Goal: Task Accomplishment & Management: Manage account settings

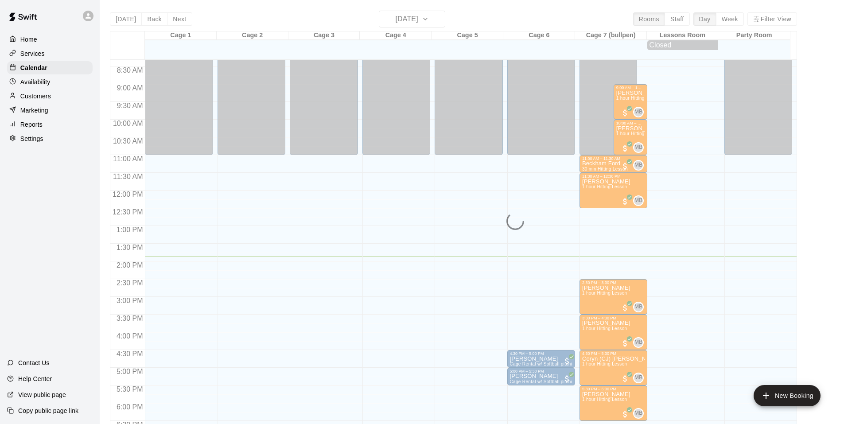
scroll to position [279, 0]
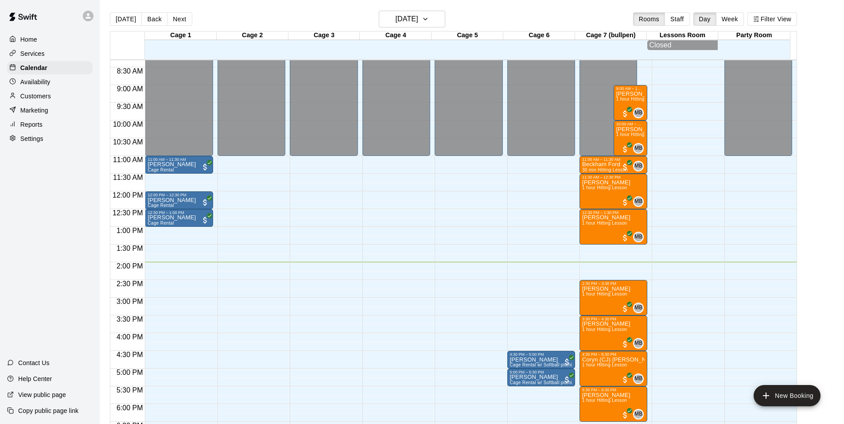
scroll to position [316, 0]
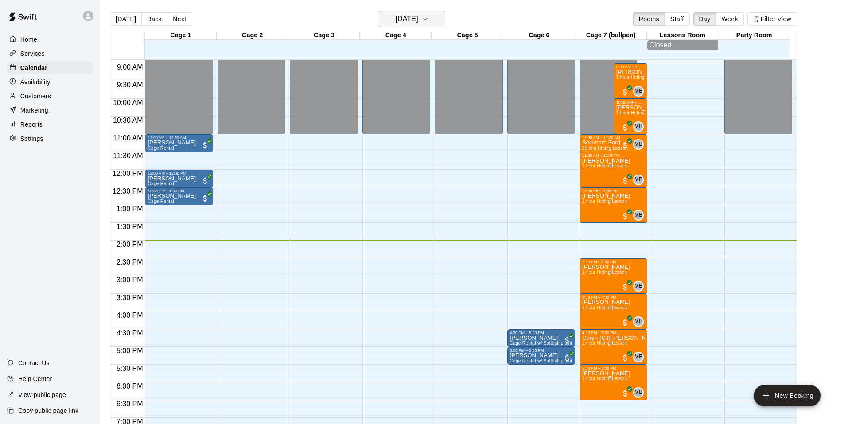
click at [437, 12] on button "[DATE]" at bounding box center [412, 19] width 66 height 17
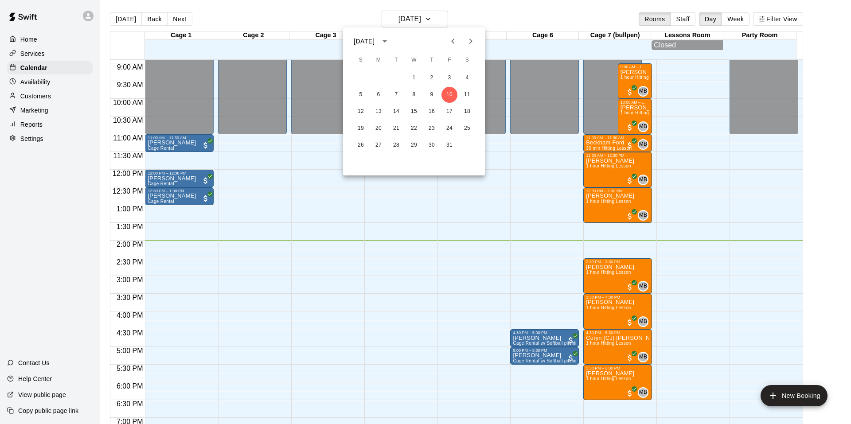
click at [345, 14] on div at bounding box center [425, 212] width 851 height 424
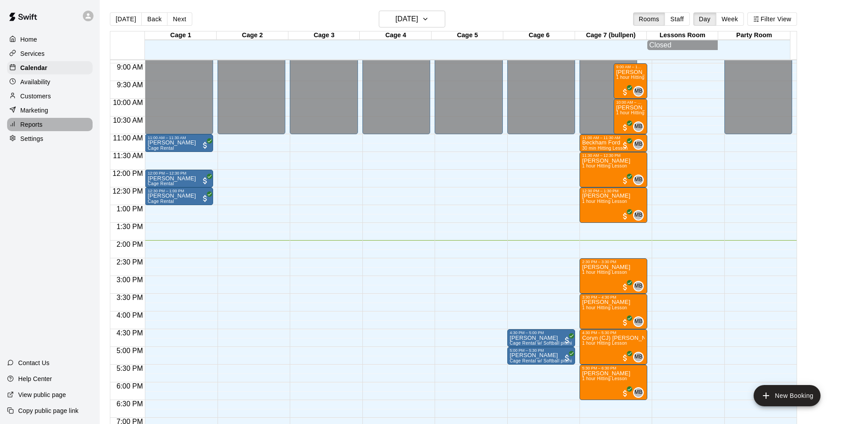
click at [33, 125] on p "Reports" at bounding box center [31, 124] width 22 height 9
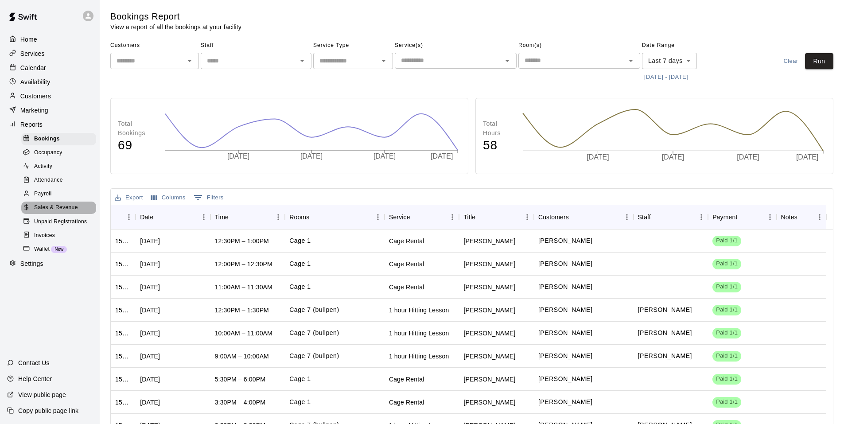
click at [73, 212] on span "Sales & Revenue" at bounding box center [56, 207] width 44 height 9
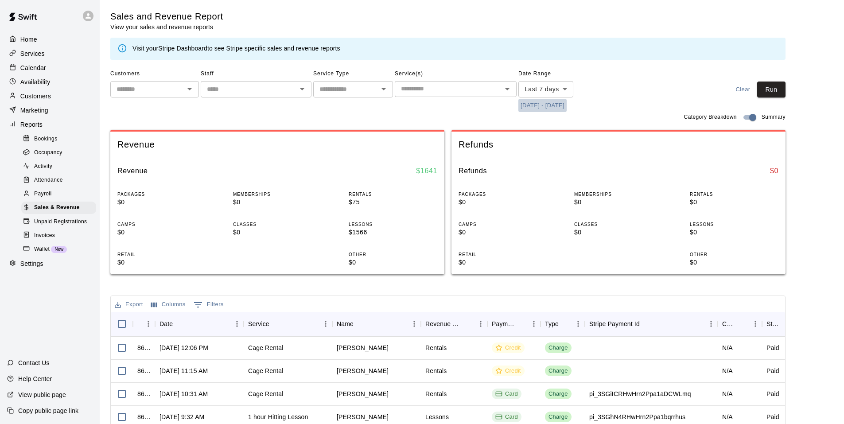
click at [541, 109] on button "[DATE] - [DATE]" at bounding box center [543, 106] width 48 height 14
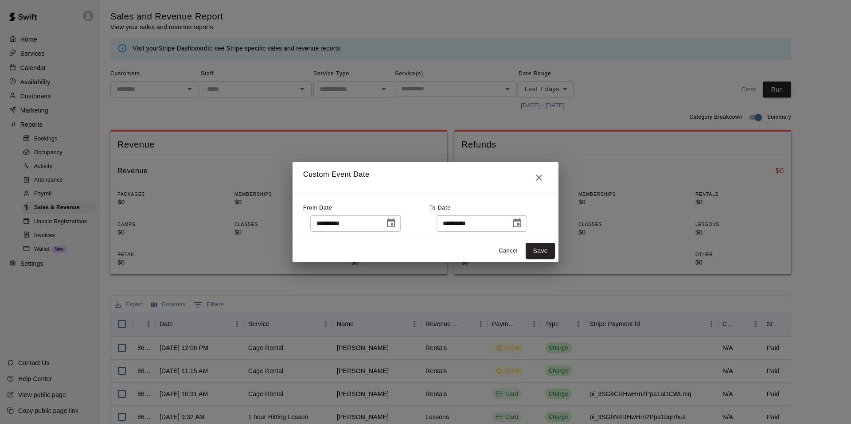
click at [395, 224] on icon "Choose date, selected date is Oct 3, 2025" at bounding box center [391, 222] width 8 height 9
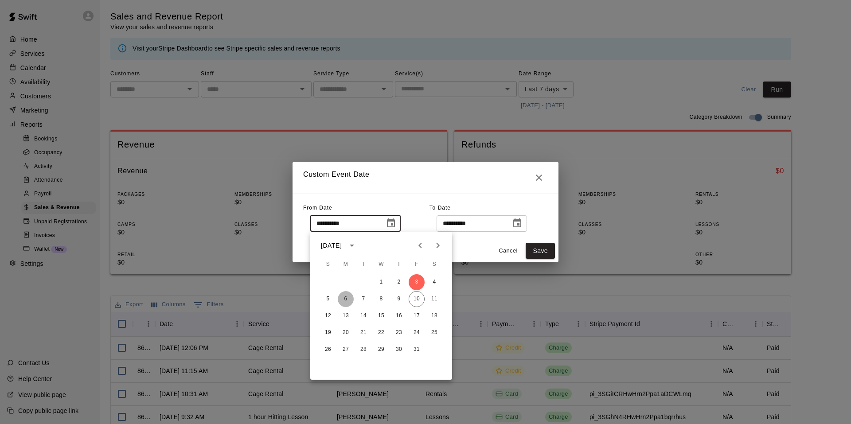
click at [344, 300] on button "6" at bounding box center [346, 299] width 16 height 16
type input "**********"
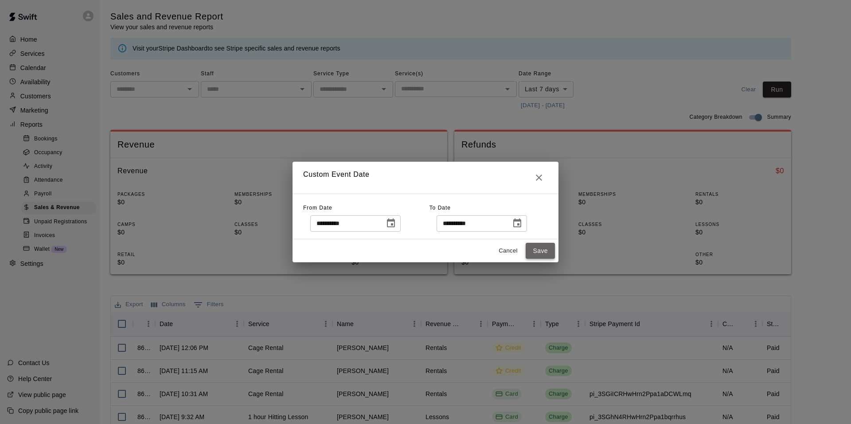
click at [541, 251] on button "Save" at bounding box center [540, 251] width 29 height 16
type input "******"
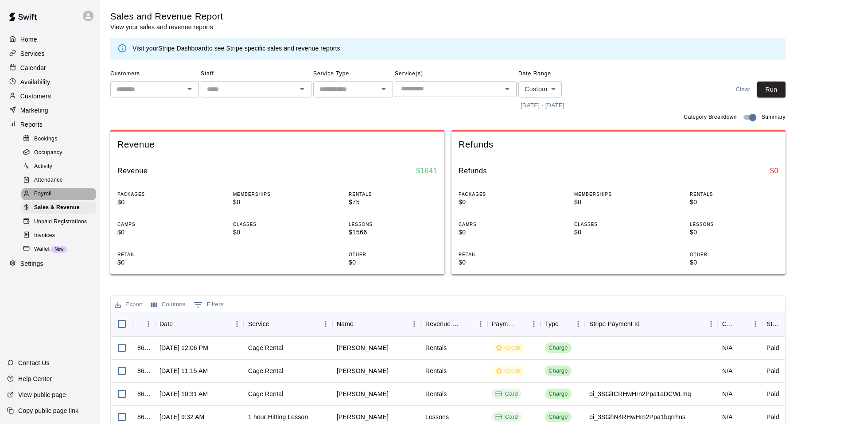
click at [53, 195] on div "Payroll" at bounding box center [58, 194] width 75 height 12
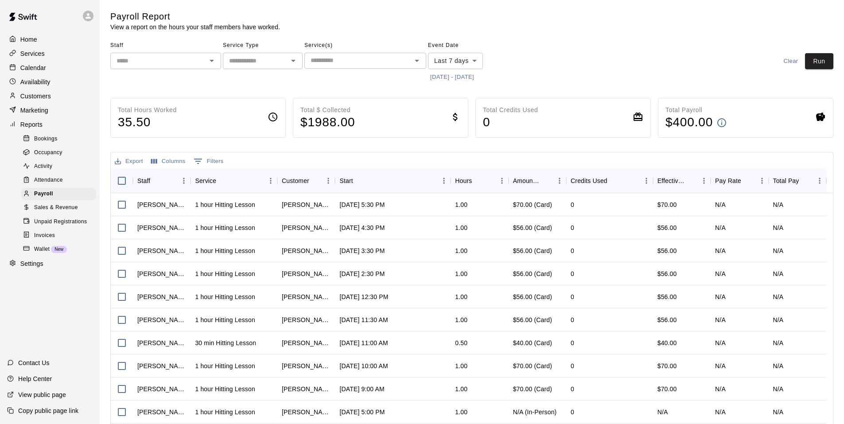
click at [215, 58] on icon "Open" at bounding box center [212, 60] width 11 height 11
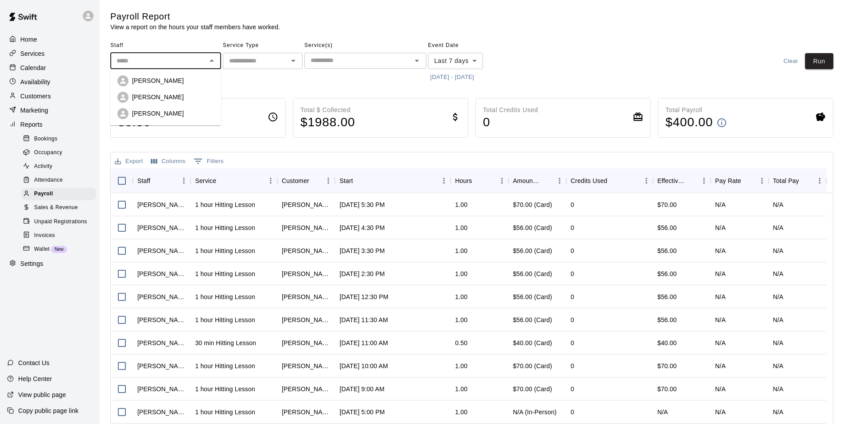
click at [175, 85] on div "[PERSON_NAME]" at bounding box center [173, 80] width 82 height 9
type input "**********"
click at [413, 58] on icon "Open" at bounding box center [417, 60] width 11 height 11
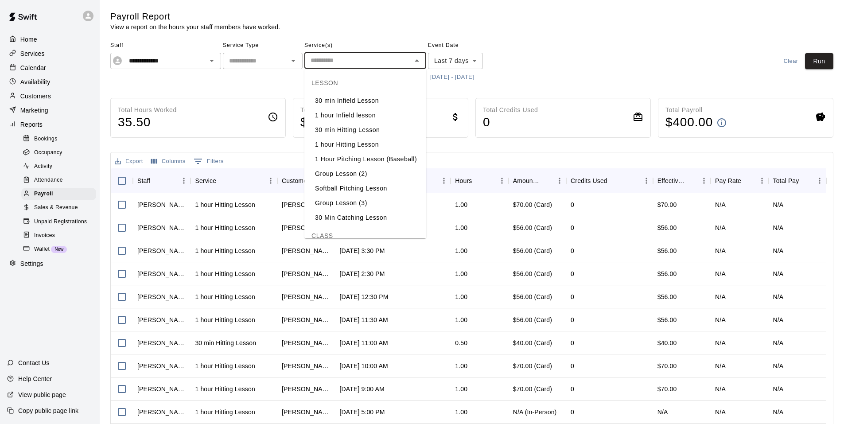
click at [346, 55] on input "text" at bounding box center [358, 60] width 102 height 11
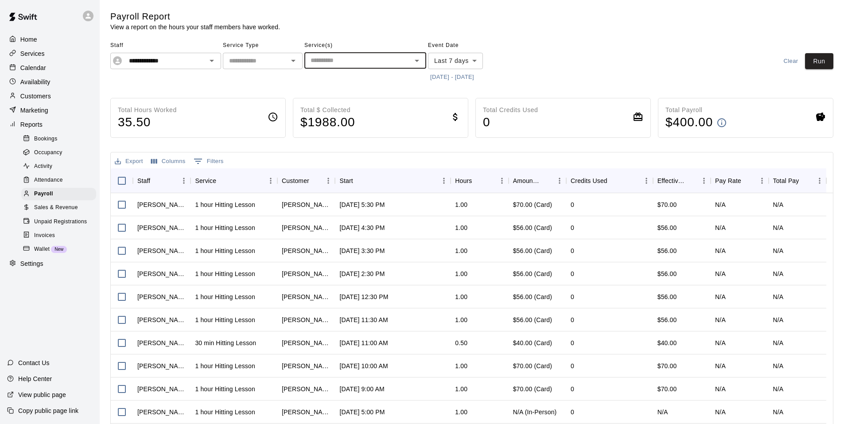
click at [342, 22] on div "Payroll Report View a report on the hours your staff members have worked." at bounding box center [353, 21] width 487 height 21
click at [285, 64] on input "text" at bounding box center [256, 60] width 60 height 11
click at [261, 81] on li "Lessons" at bounding box center [263, 80] width 80 height 15
type input "*******"
click at [464, 73] on button "[DATE] - [DATE]" at bounding box center [452, 77] width 48 height 14
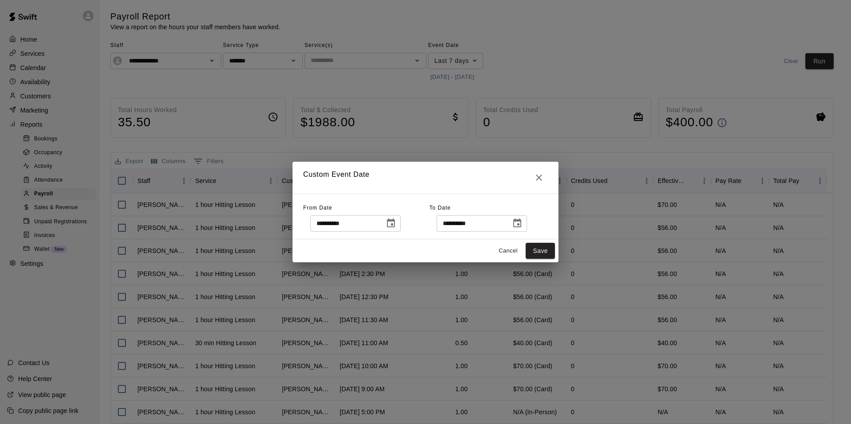
click at [396, 223] on icon "Choose date, selected date is Oct 3, 2025" at bounding box center [391, 223] width 11 height 11
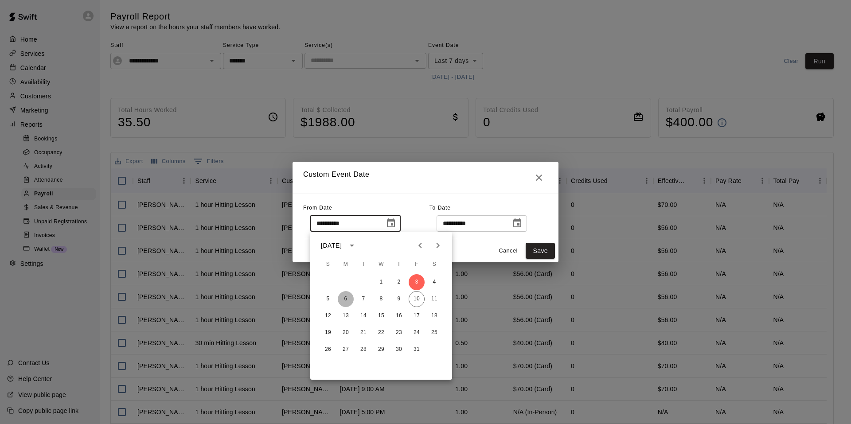
click at [346, 296] on button "6" at bounding box center [346, 299] width 16 height 16
type input "**********"
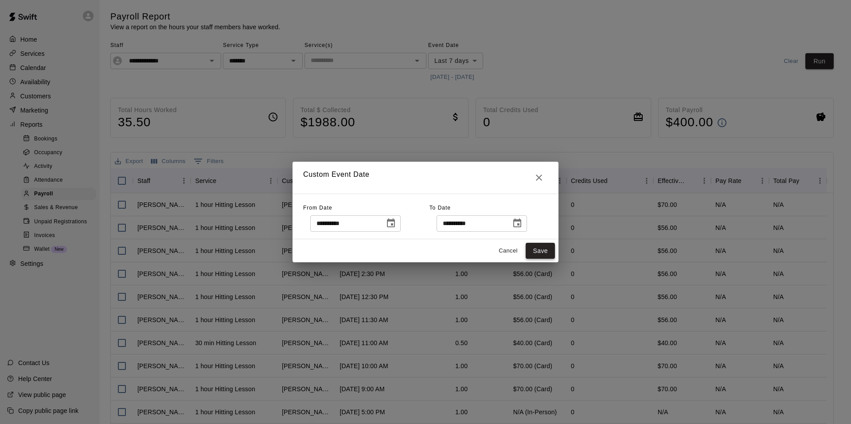
click at [544, 257] on button "Save" at bounding box center [540, 251] width 29 height 16
type input "******"
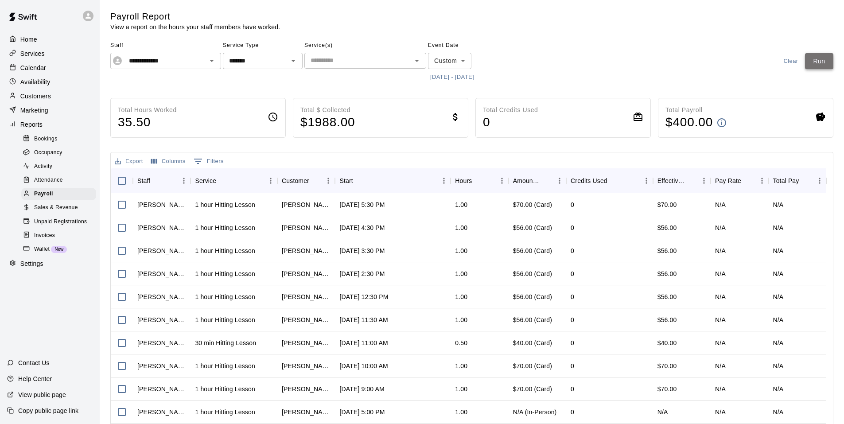
click at [821, 60] on button "Run" at bounding box center [819, 61] width 28 height 16
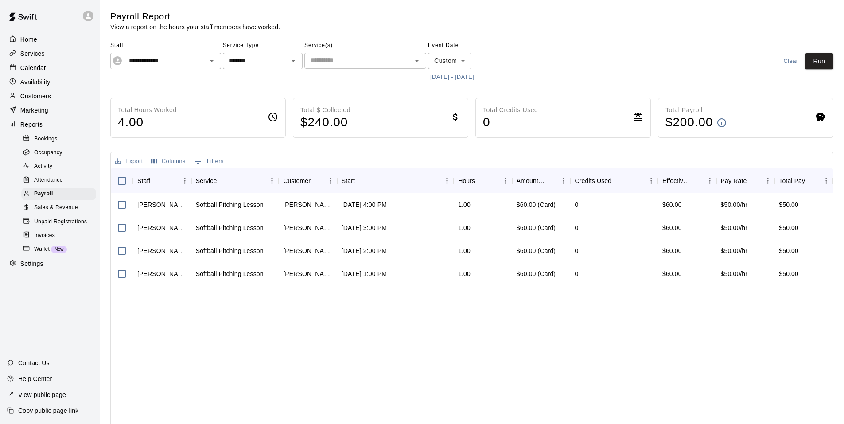
click at [52, 69] on div "Calendar" at bounding box center [50, 67] width 86 height 13
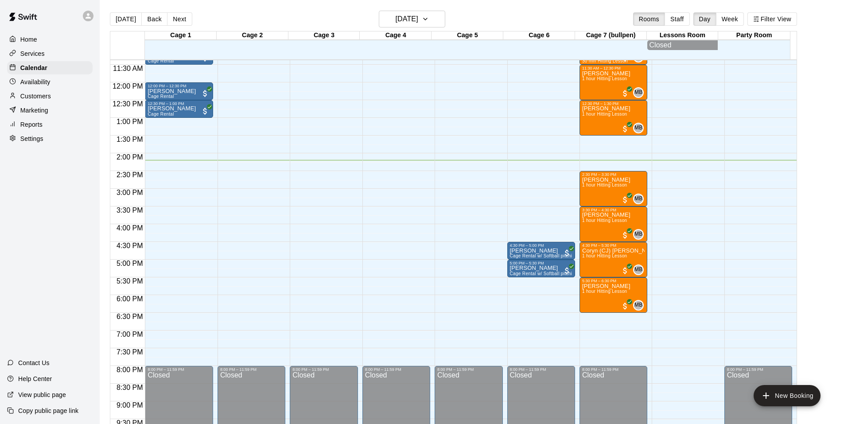
scroll to position [360, 0]
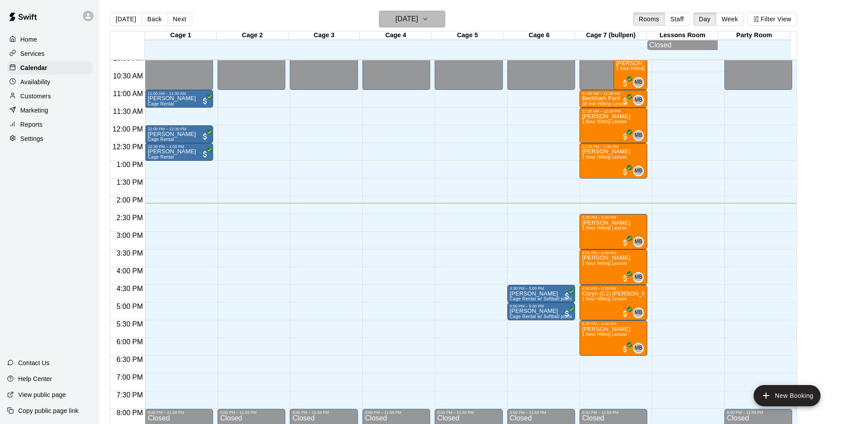
click at [400, 25] on button "[DATE]" at bounding box center [412, 19] width 66 height 17
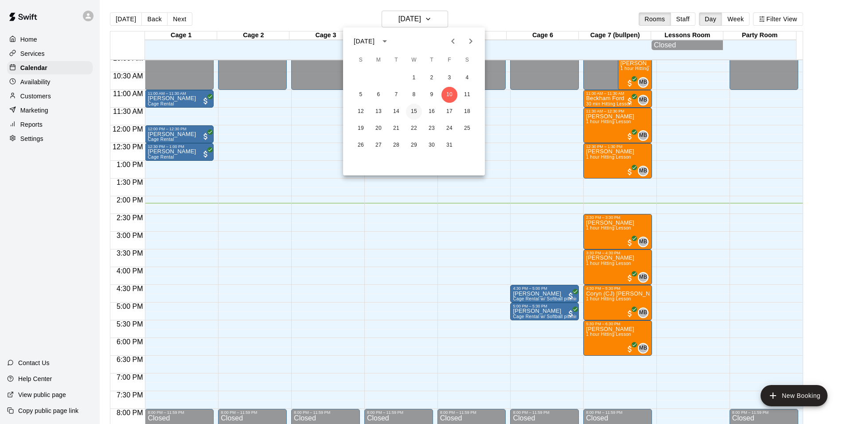
click at [409, 107] on button "15" at bounding box center [414, 112] width 16 height 16
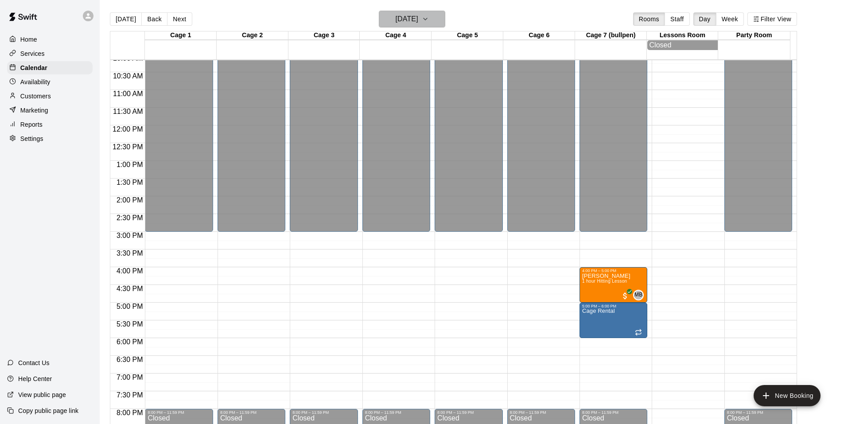
click at [429, 21] on icon "button" at bounding box center [425, 19] width 7 height 11
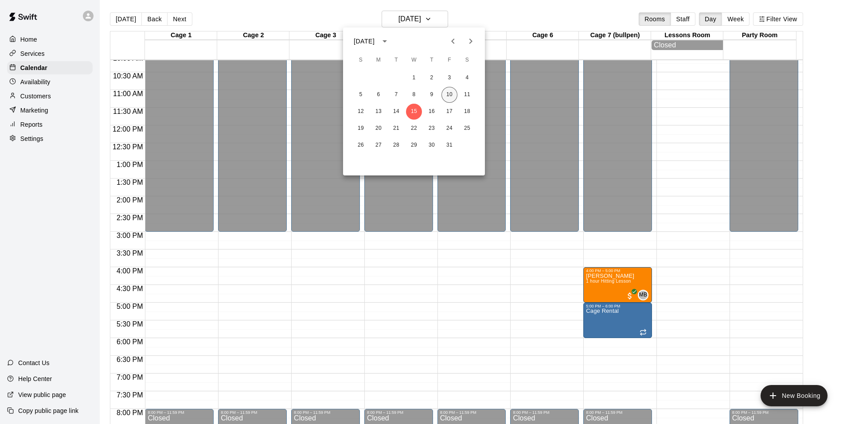
click at [451, 94] on button "10" at bounding box center [449, 95] width 16 height 16
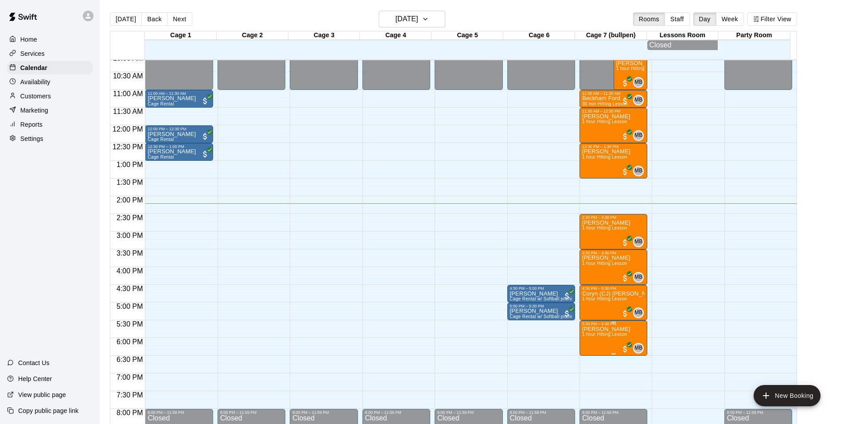
click at [602, 336] on span "1 hour Hitting Lesson" at bounding box center [604, 334] width 45 height 5
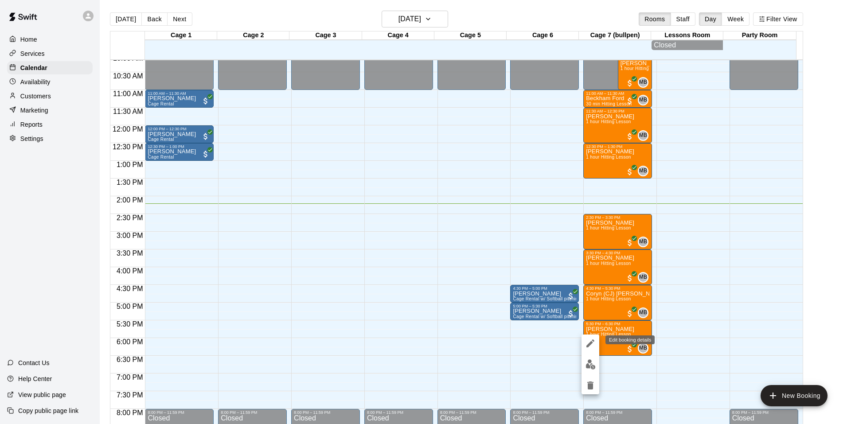
click at [593, 340] on icon "edit" at bounding box center [590, 343] width 8 height 8
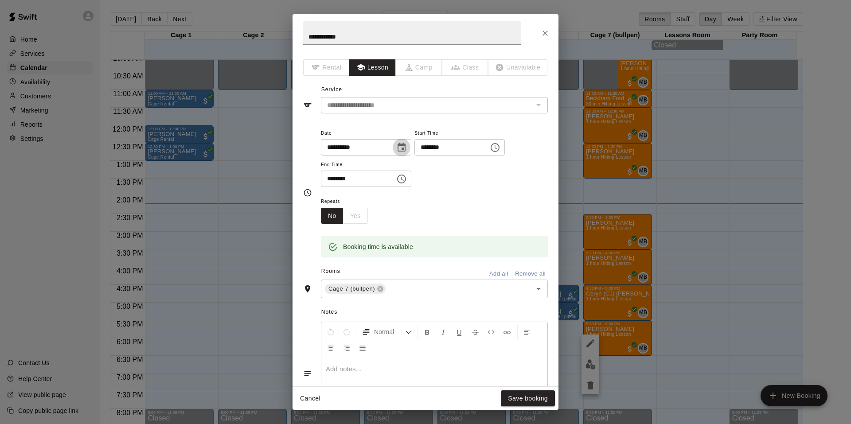
click at [406, 148] on icon "Choose date, selected date is Oct 10, 2025" at bounding box center [402, 147] width 8 height 9
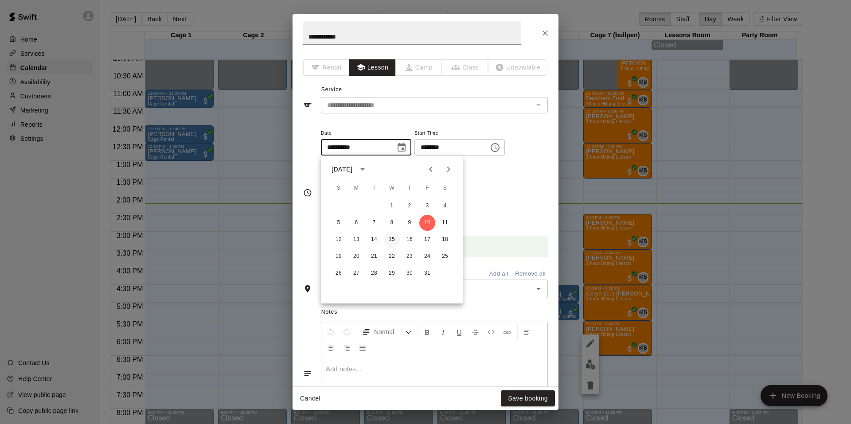
click at [390, 233] on button "15" at bounding box center [392, 240] width 16 height 16
type input "**********"
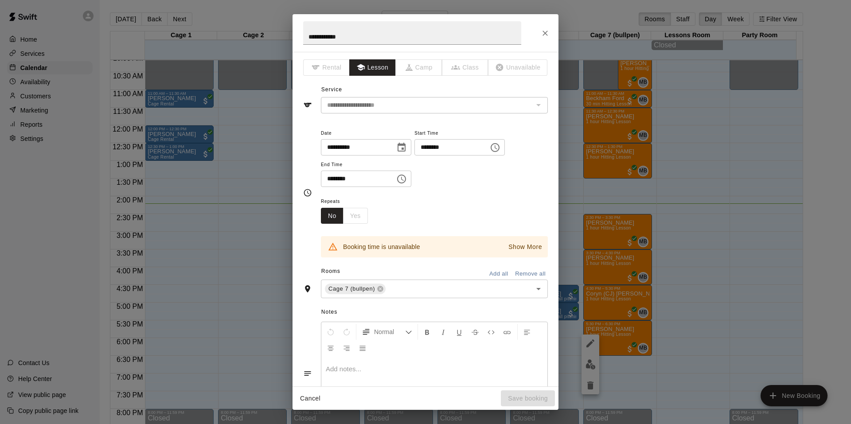
click at [500, 150] on icon "Choose time, selected time is 5:30 PM" at bounding box center [495, 147] width 11 height 11
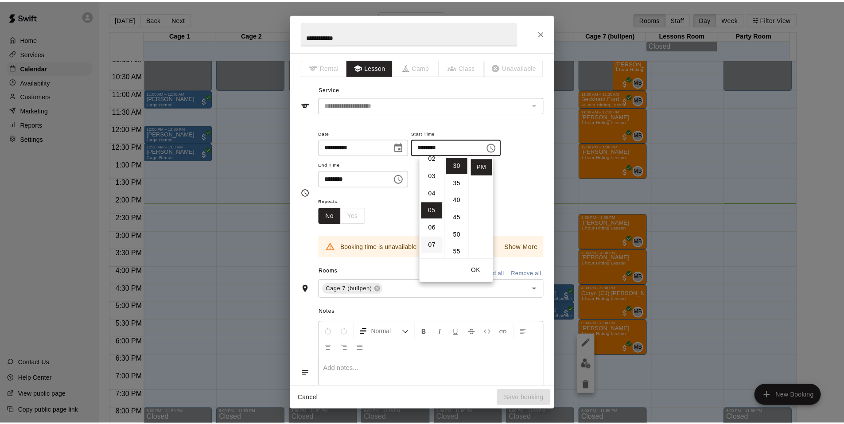
scroll to position [0, 0]
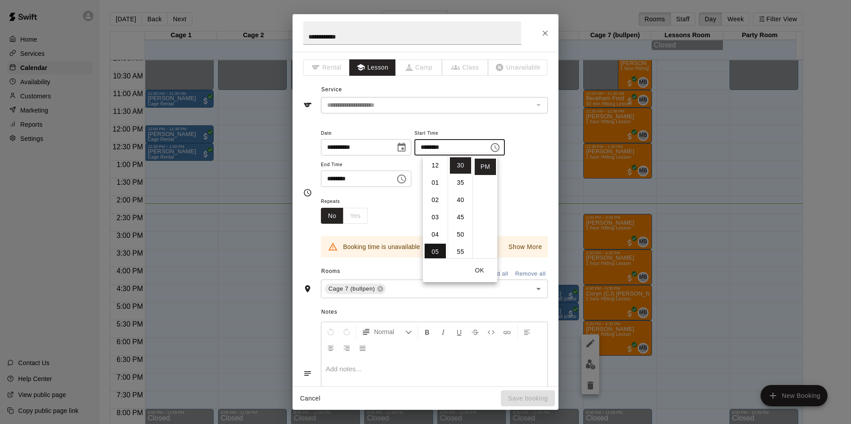
click at [435, 254] on li "05" at bounding box center [435, 252] width 21 height 16
click at [462, 163] on li "30" at bounding box center [460, 165] width 21 height 16
click at [510, 124] on div "**********" at bounding box center [425, 193] width 245 height 144
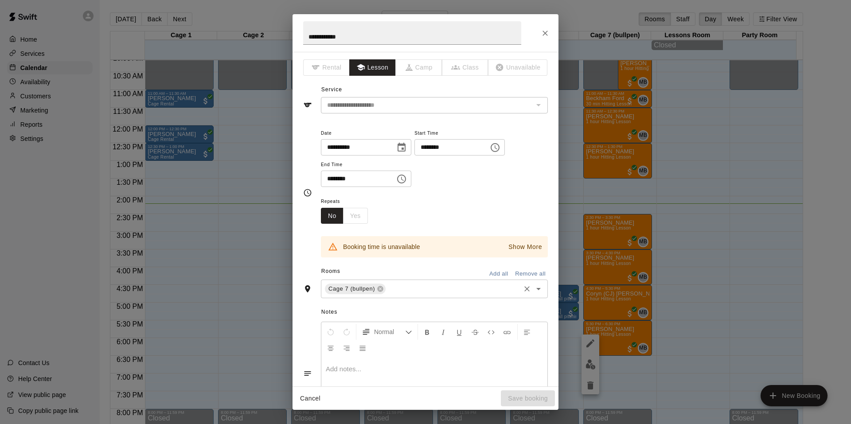
click at [506, 290] on input "text" at bounding box center [453, 289] width 132 height 11
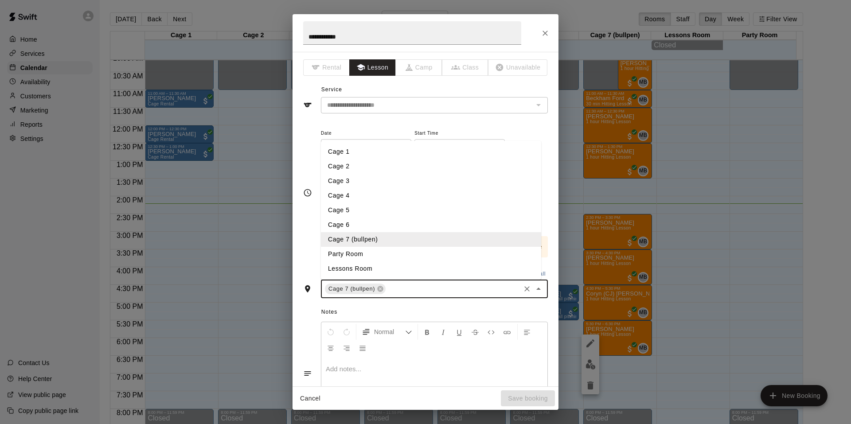
click at [355, 182] on li "Cage 3" at bounding box center [431, 181] width 220 height 15
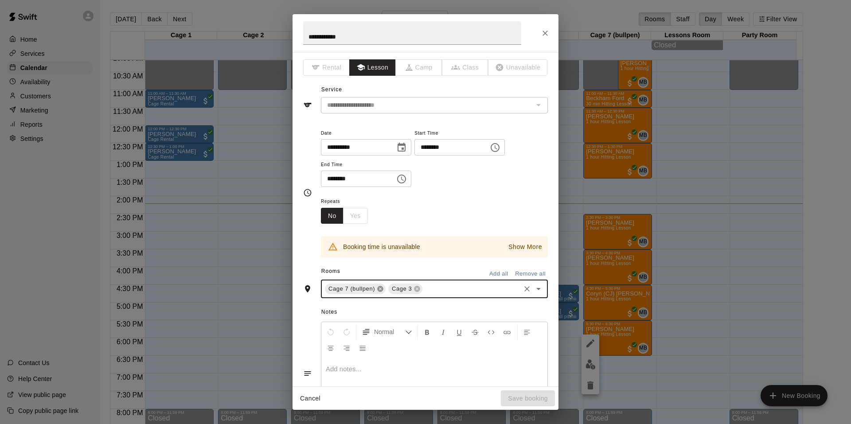
click at [381, 288] on icon at bounding box center [380, 289] width 6 height 6
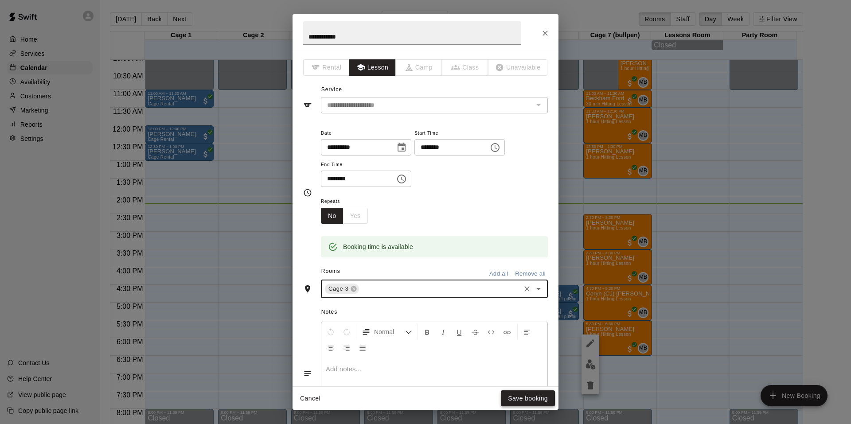
click at [527, 403] on button "Save booking" at bounding box center [528, 398] width 54 height 16
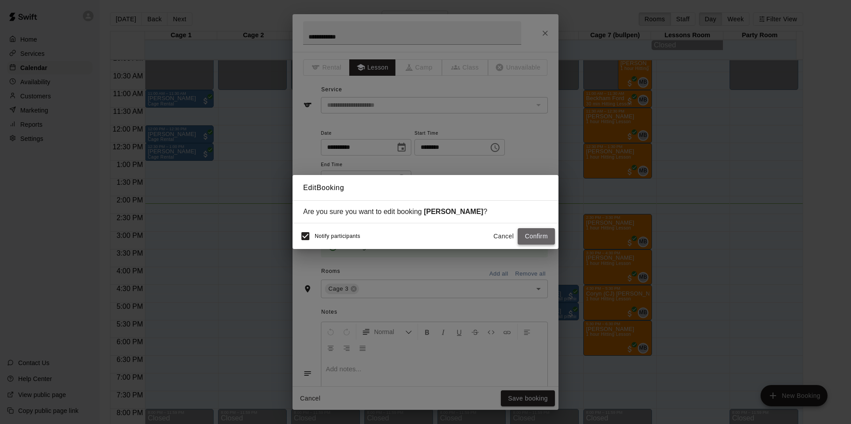
click at [530, 242] on button "Confirm" at bounding box center [536, 236] width 37 height 16
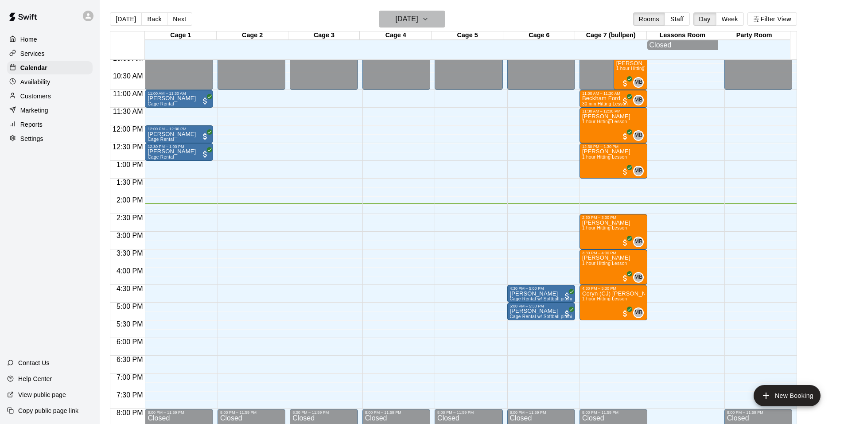
click at [402, 13] on h6 "[DATE]" at bounding box center [407, 19] width 23 height 12
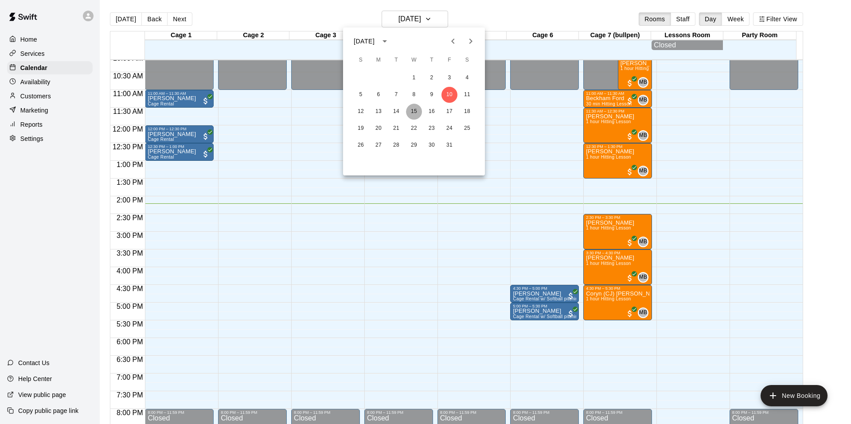
click at [414, 109] on button "15" at bounding box center [414, 112] width 16 height 16
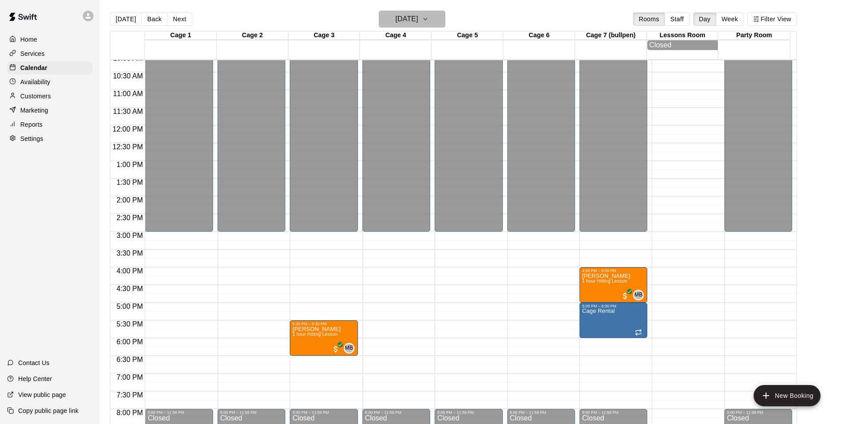
click at [418, 22] on h6 "[DATE]" at bounding box center [407, 19] width 23 height 12
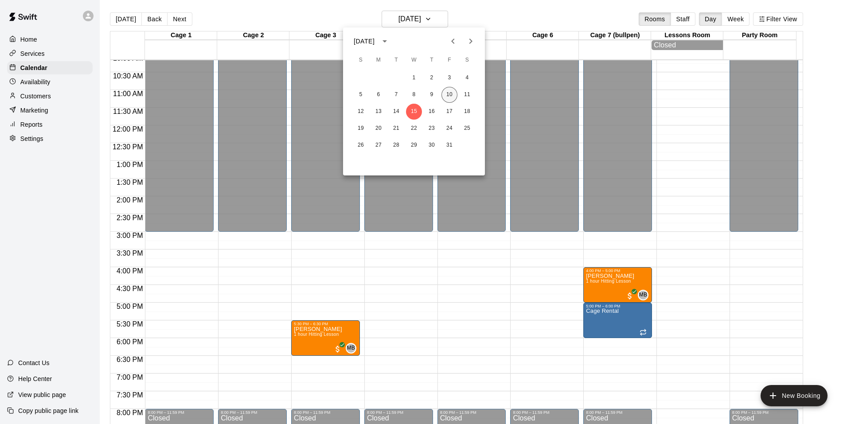
click at [454, 94] on button "10" at bounding box center [449, 95] width 16 height 16
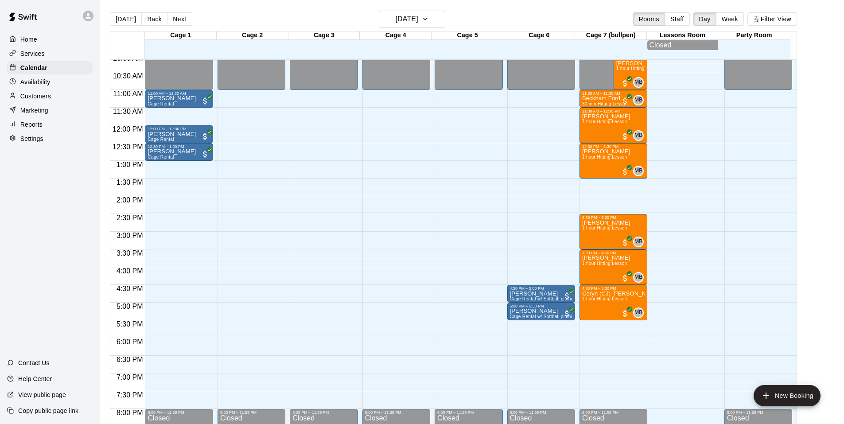
click at [32, 129] on p "Reports" at bounding box center [31, 124] width 22 height 9
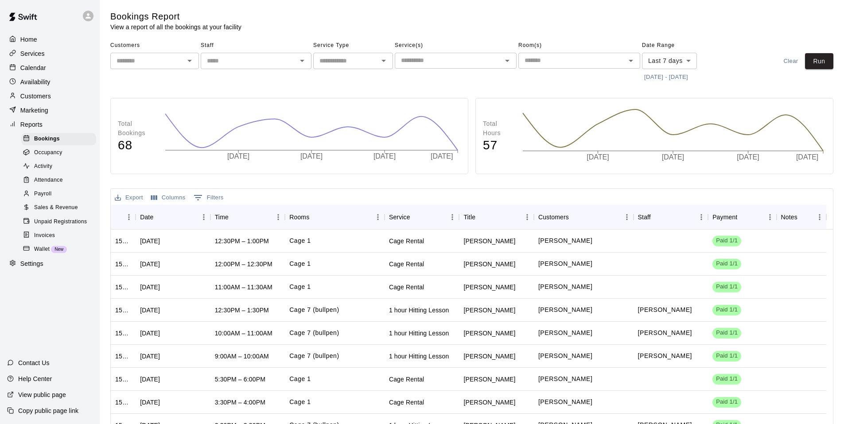
click at [58, 208] on div "Sales & Revenue" at bounding box center [58, 208] width 75 height 12
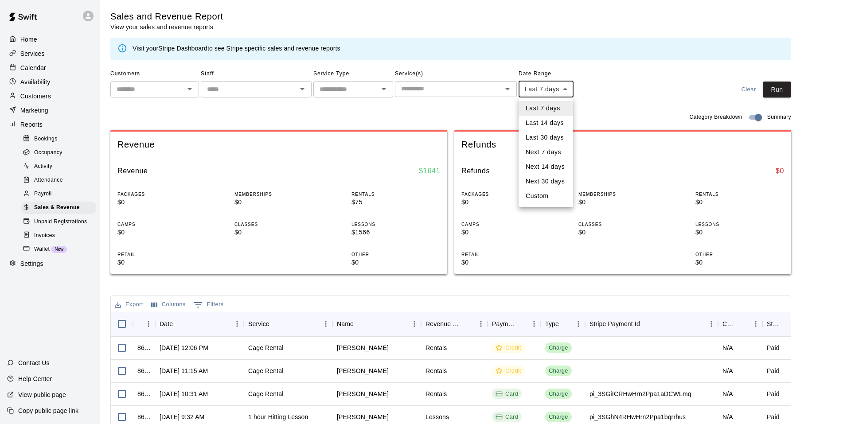
click at [562, 90] on body "Home Services Calendar Availability Customers Marketing Reports Bookings Occupa…" at bounding box center [425, 304] width 851 height 609
click at [545, 87] on div at bounding box center [425, 212] width 851 height 424
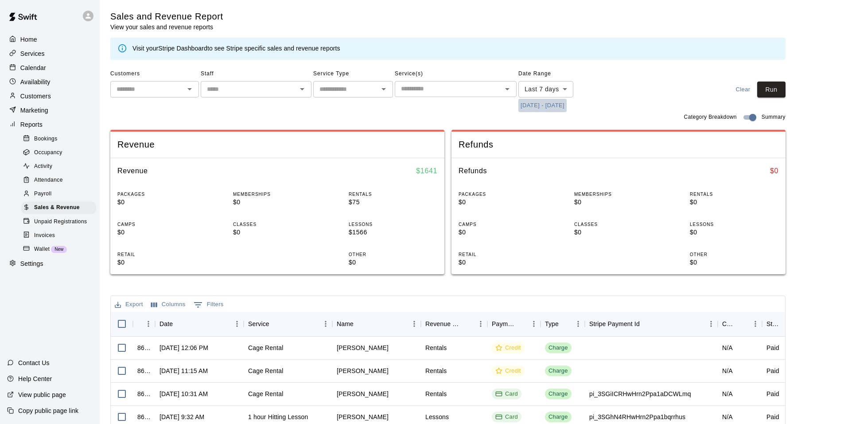
click at [567, 103] on button "[DATE] - [DATE]" at bounding box center [543, 106] width 48 height 14
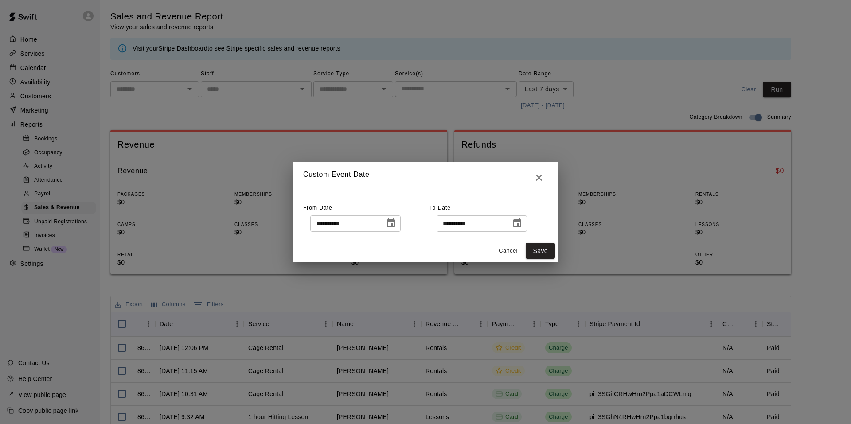
click at [395, 220] on icon "Choose date, selected date is Oct 3, 2025" at bounding box center [391, 222] width 8 height 9
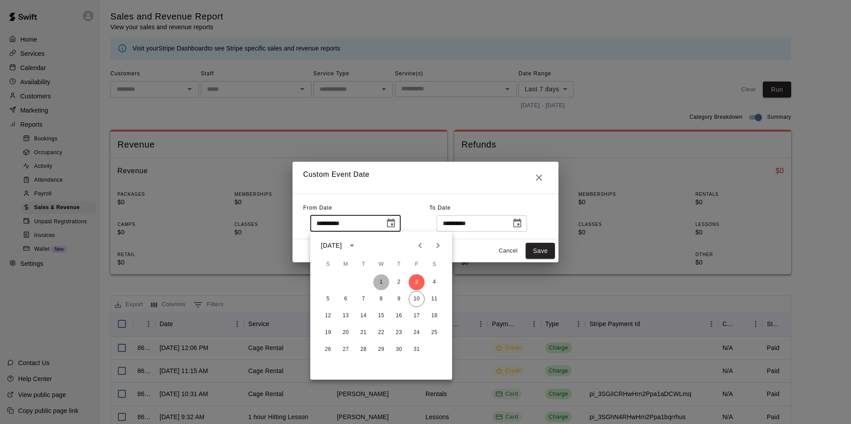
click at [382, 277] on button "1" at bounding box center [381, 282] width 16 height 16
type input "**********"
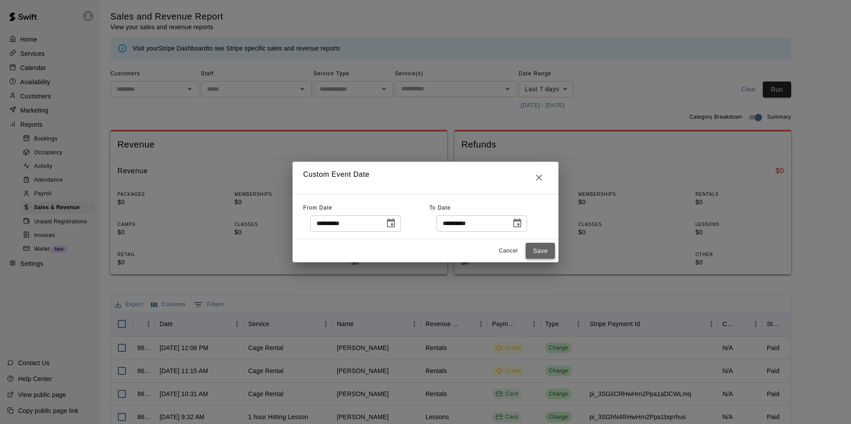
click at [539, 244] on button "Save" at bounding box center [540, 251] width 29 height 16
type input "******"
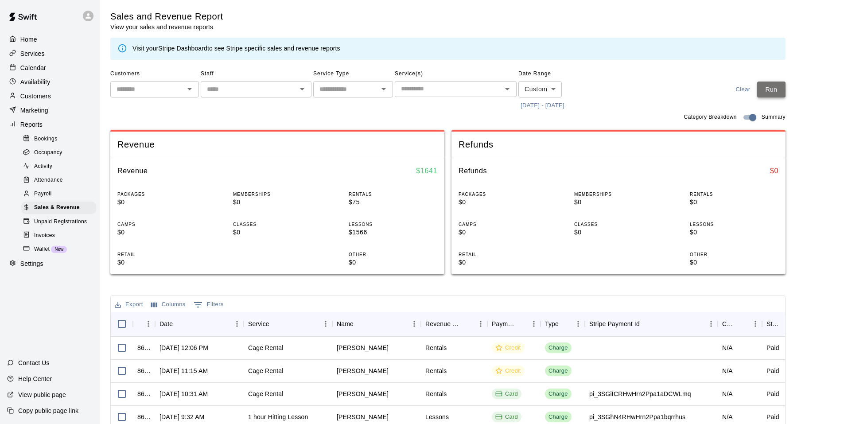
click at [786, 93] on button "Run" at bounding box center [771, 90] width 28 height 16
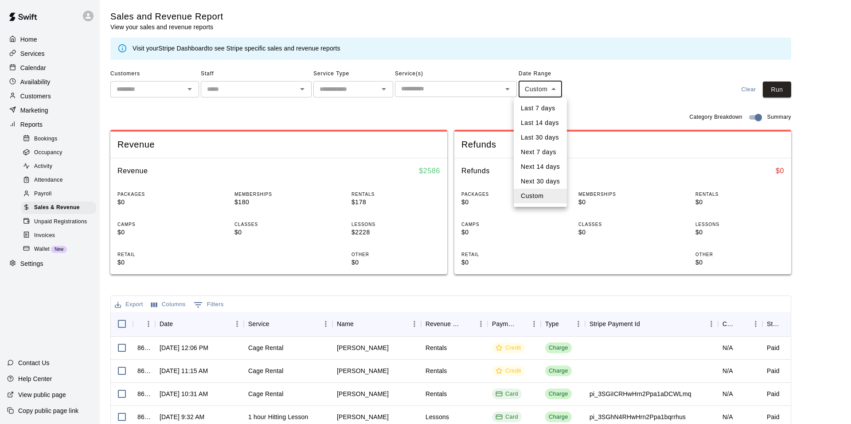
click at [553, 90] on body "Home Services Calendar Availability Customers Marketing Reports Bookings Occupa…" at bounding box center [425, 304] width 851 height 609
click at [583, 107] on div at bounding box center [425, 212] width 851 height 424
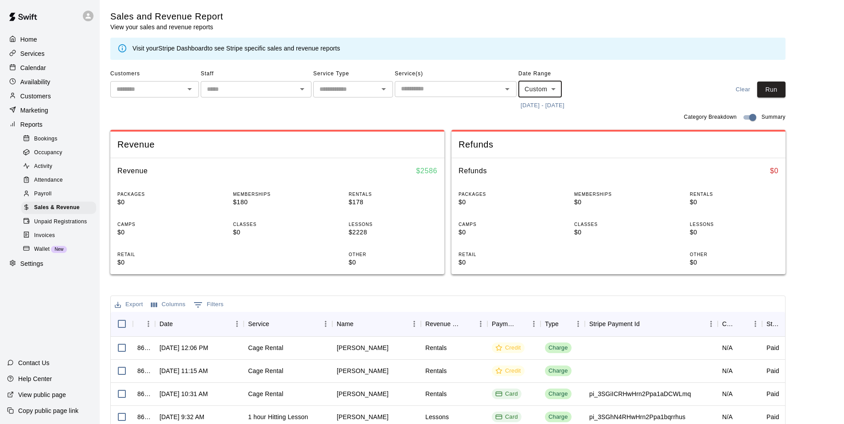
click at [567, 106] on button "[DATE] - [DATE]" at bounding box center [543, 106] width 48 height 14
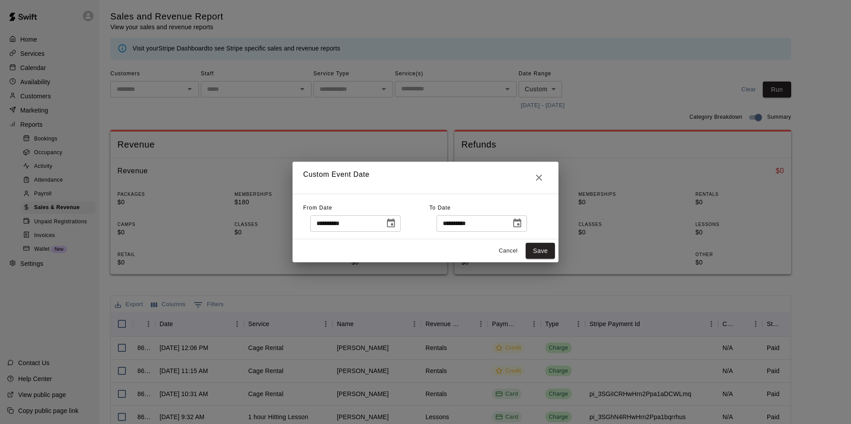
click at [400, 225] on button "Choose date, selected date is Oct 1, 2025" at bounding box center [391, 223] width 18 height 18
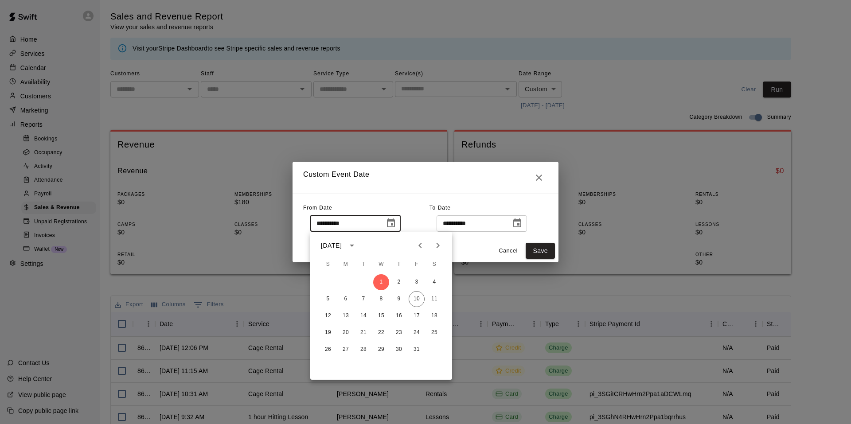
click at [424, 249] on icon "Previous month" at bounding box center [420, 245] width 11 height 11
click at [359, 346] on button "30" at bounding box center [363, 350] width 16 height 16
type input "**********"
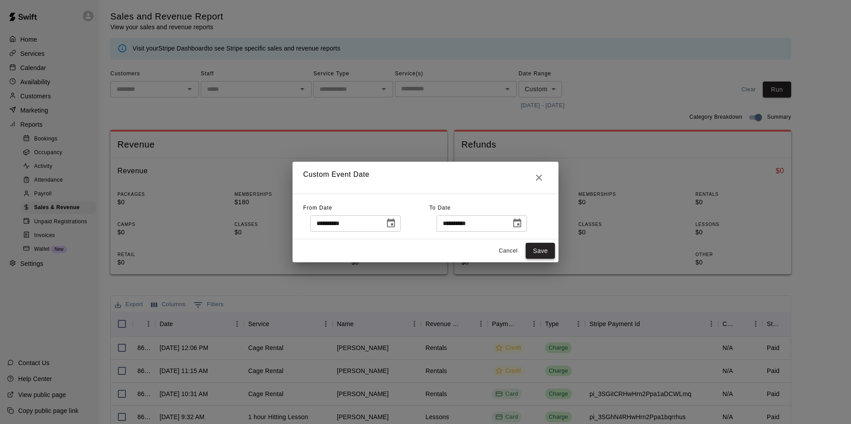
click at [541, 248] on button "Save" at bounding box center [540, 251] width 29 height 16
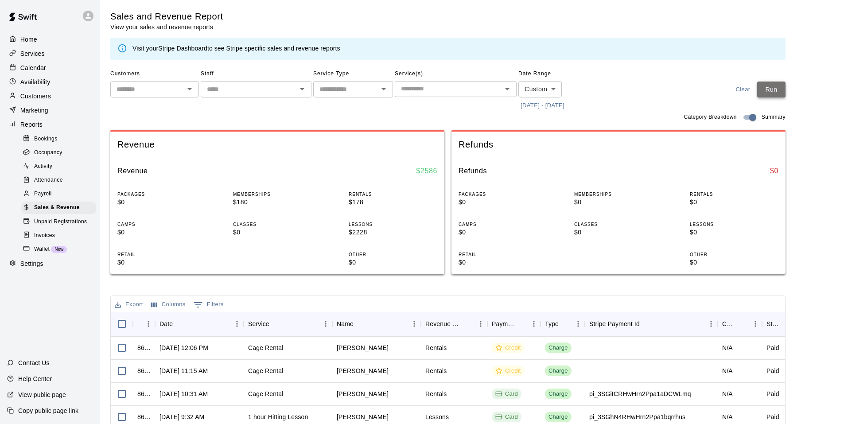
click at [780, 91] on button "Run" at bounding box center [771, 90] width 28 height 16
